Goal: Task Accomplishment & Management: Manage account settings

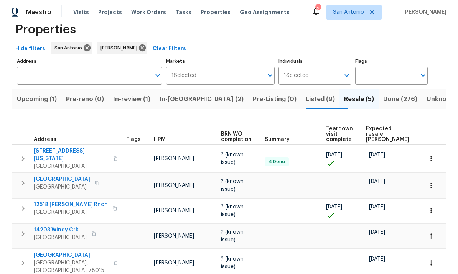
scroll to position [19, 0]
click at [36, 99] on span "Upcoming (1)" at bounding box center [37, 99] width 40 height 11
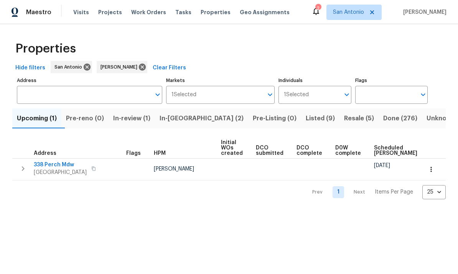
click at [432, 170] on icon "button" at bounding box center [431, 170] width 8 height 8
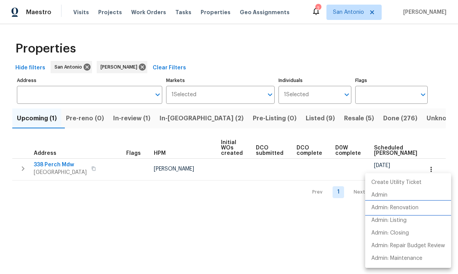
click at [405, 209] on p "Admin: Renovation" at bounding box center [394, 208] width 47 height 8
click at [131, 229] on div at bounding box center [229, 137] width 458 height 274
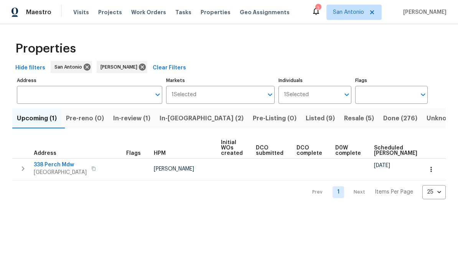
click at [55, 168] on span "338 Perch Mdw" at bounding box center [60, 165] width 53 height 8
click at [133, 119] on span "In-review (1)" at bounding box center [131, 118] width 37 height 11
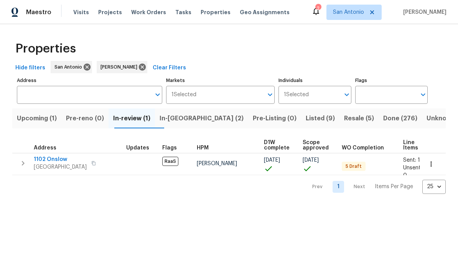
click at [53, 162] on span "1102 Onslow" at bounding box center [60, 160] width 53 height 8
click at [185, 119] on span "In-reno (2)" at bounding box center [202, 118] width 84 height 11
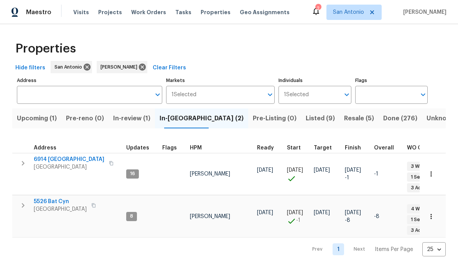
click at [436, 174] on button "button" at bounding box center [431, 174] width 17 height 17
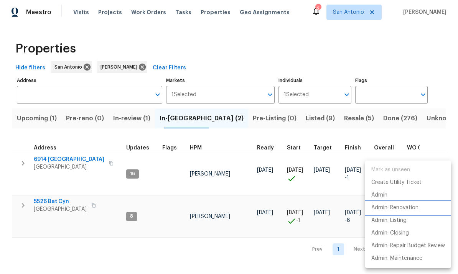
click at [413, 208] on p "Admin: Renovation" at bounding box center [394, 208] width 47 height 8
click at [292, 251] on div at bounding box center [229, 137] width 458 height 274
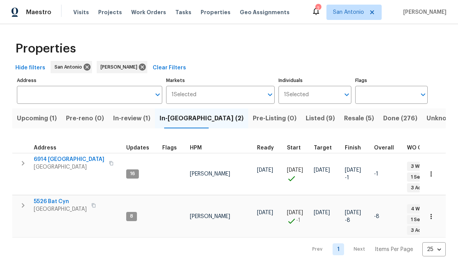
click at [432, 213] on icon "button" at bounding box center [431, 217] width 8 height 8
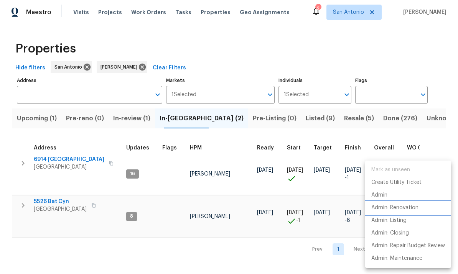
click at [408, 210] on p "Admin: Renovation" at bounding box center [394, 208] width 47 height 8
click at [209, 234] on div at bounding box center [229, 137] width 458 height 274
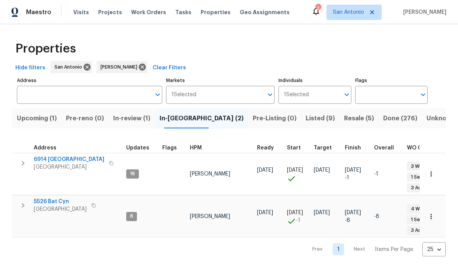
click at [53, 198] on span "5526 Bat Cyn" at bounding box center [60, 202] width 53 height 8
click at [54, 162] on span "6914 Port Bay" at bounding box center [69, 160] width 71 height 8
click at [306, 119] on span "Listed (9)" at bounding box center [320, 118] width 29 height 11
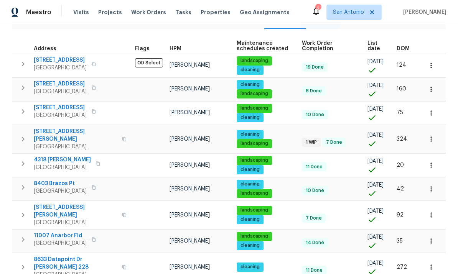
scroll to position [99, 0]
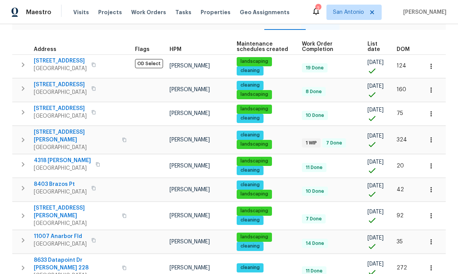
click at [374, 48] on span "List date" at bounding box center [376, 46] width 16 height 11
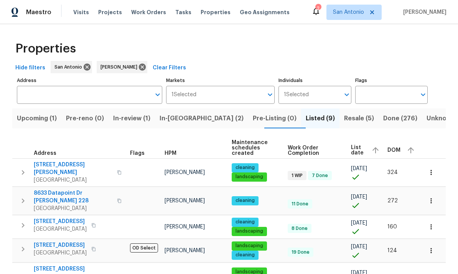
click at [344, 120] on span "Resale (5)" at bounding box center [359, 118] width 30 height 11
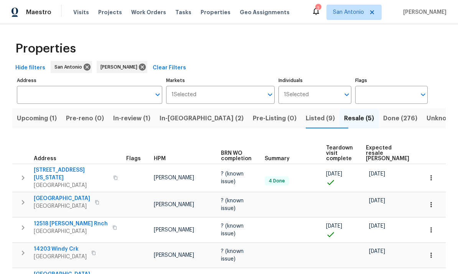
click at [377, 148] on span "Expected resale COE" at bounding box center [387, 153] width 43 height 16
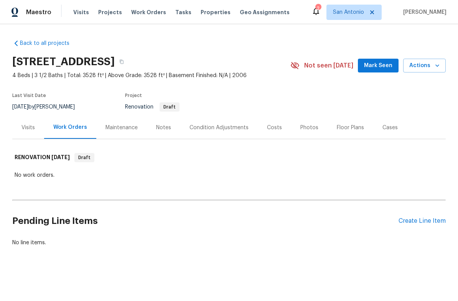
click at [393, 68] on span "Mark Seen" at bounding box center [378, 66] width 28 height 10
click at [160, 126] on div "Notes" at bounding box center [163, 128] width 15 height 8
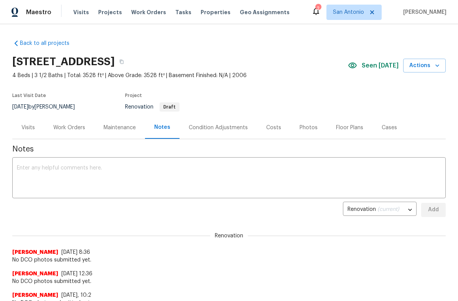
scroll to position [-1, 0]
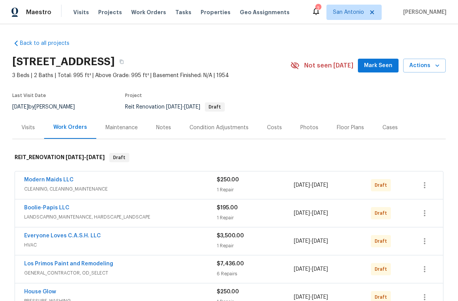
click at [379, 70] on button "Mark Seen" at bounding box center [378, 66] width 41 height 14
click at [166, 132] on div "Notes" at bounding box center [163, 127] width 33 height 23
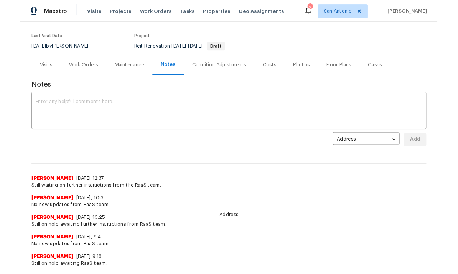
scroll to position [63, 0]
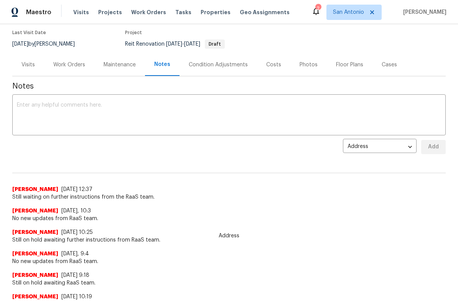
click at [99, 124] on textarea at bounding box center [229, 115] width 424 height 27
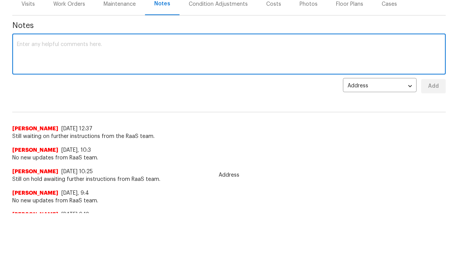
scroll to position [29, 0]
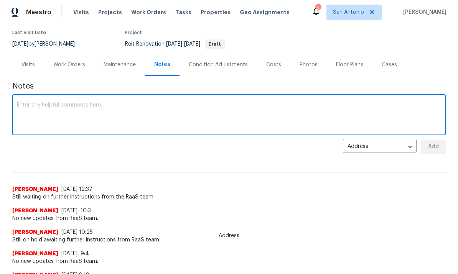
click at [97, 102] on textarea at bounding box center [229, 115] width 424 height 27
type textarea "No new updates from RaaS team."
click at [436, 142] on span "Add" at bounding box center [433, 147] width 12 height 10
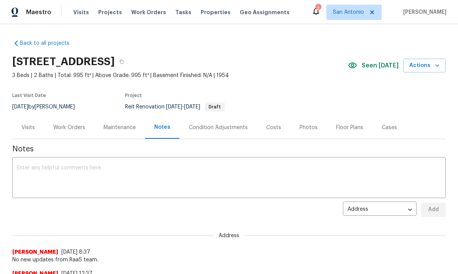
scroll to position [0, 0]
click at [72, 116] on div "Work Orders" at bounding box center [69, 127] width 50 height 23
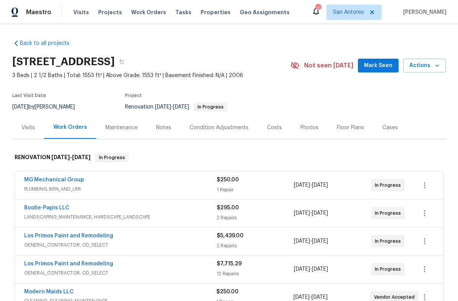
scroll to position [0, 0]
click at [379, 64] on span "Mark Seen" at bounding box center [378, 66] width 28 height 10
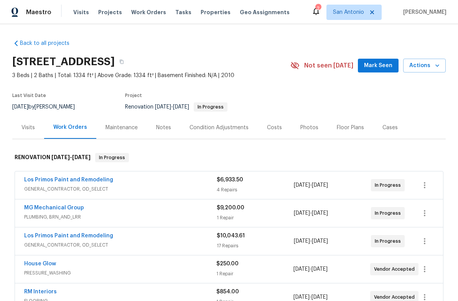
click at [384, 66] on span "Mark Seen" at bounding box center [378, 66] width 28 height 10
